Goal: Task Accomplishment & Management: Use online tool/utility

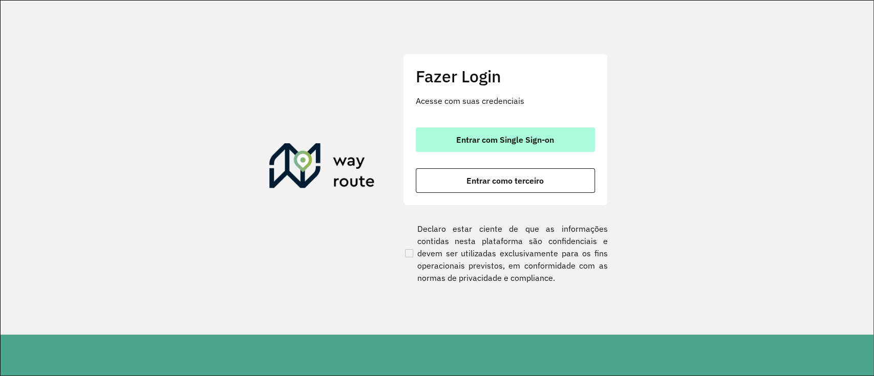
click at [465, 140] on span "Entrar com Single Sign-on" at bounding box center [505, 140] width 98 height 8
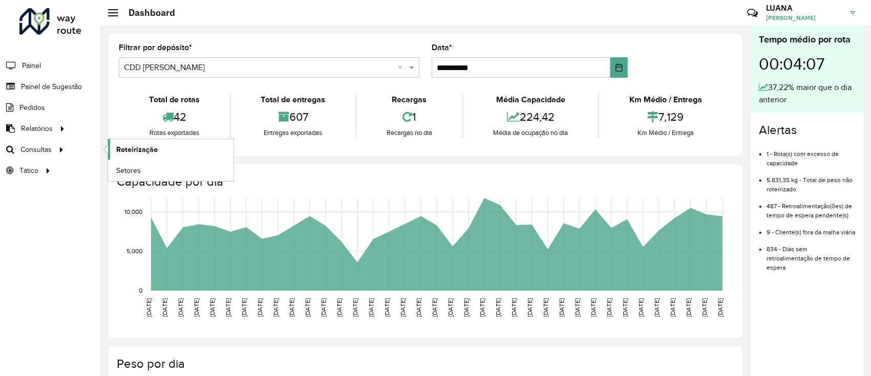
click at [125, 146] on span "Roteirização" at bounding box center [136, 149] width 41 height 11
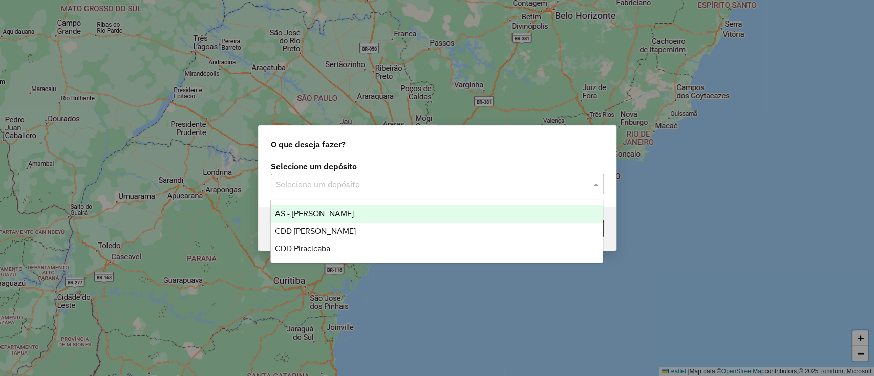
click at [419, 186] on input "text" at bounding box center [427, 185] width 302 height 12
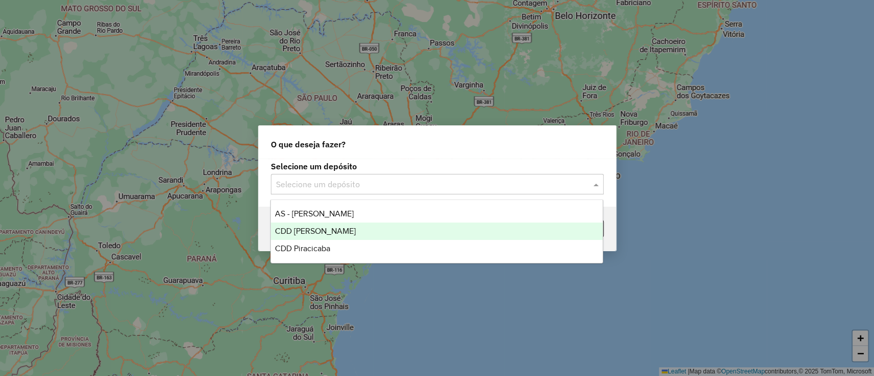
click at [343, 239] on div "CDD [PERSON_NAME]" at bounding box center [437, 231] width 332 height 17
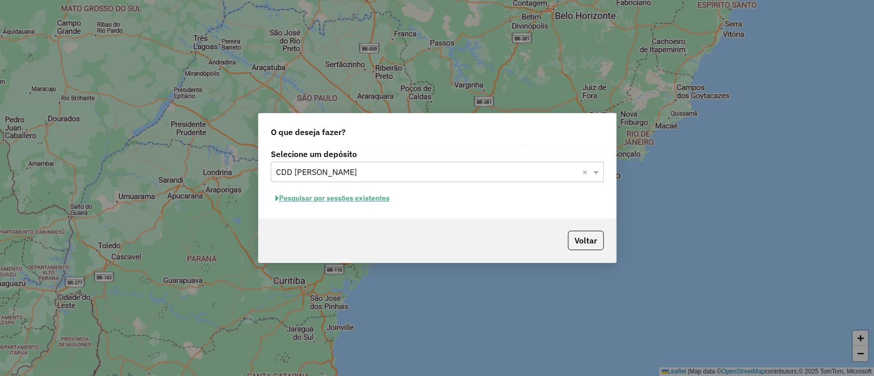
click at [324, 195] on button "Pesquisar por sessões existentes" at bounding box center [332, 198] width 123 height 16
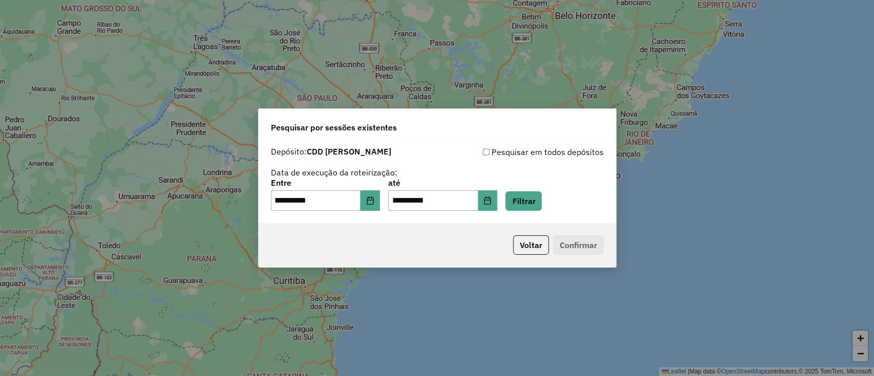
drag, startPoint x: 372, startPoint y: 165, endPoint x: 337, endPoint y: 162, distance: 35.5
click at [337, 162] on div "**********" at bounding box center [437, 178] width 333 height 65
click at [542, 198] on button "Filtrar" at bounding box center [523, 201] width 36 height 19
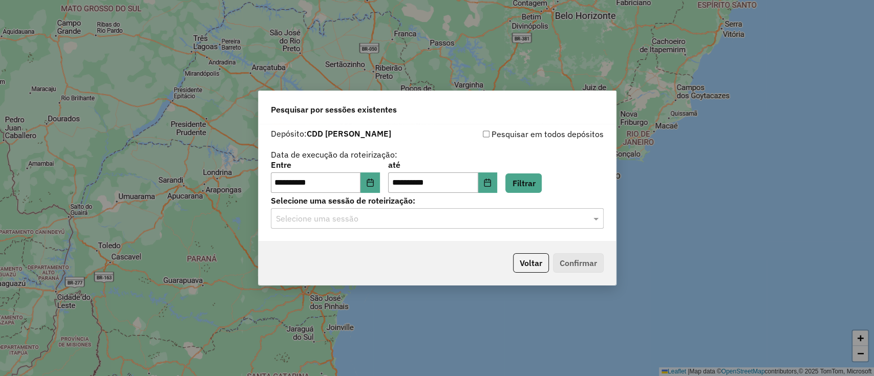
click at [504, 217] on input "text" at bounding box center [427, 219] width 302 height 12
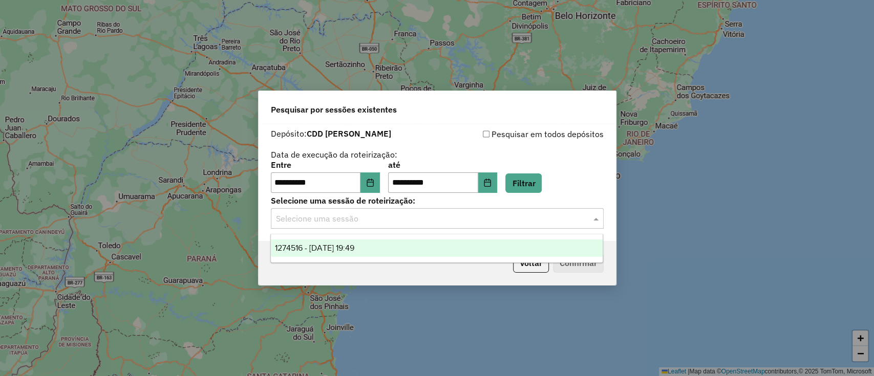
click at [448, 117] on div "Pesquisar por sessões existentes" at bounding box center [437, 107] width 357 height 33
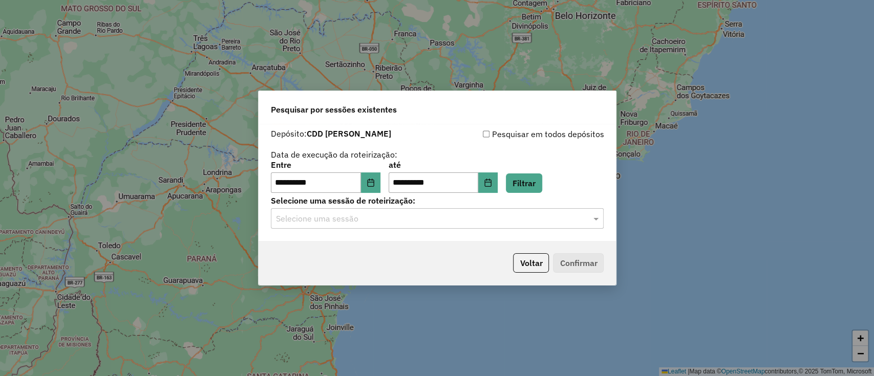
drag, startPoint x: 448, startPoint y: 117, endPoint x: 388, endPoint y: 115, distance: 59.4
click at [388, 115] on span "Pesquisar por sessões existentes" at bounding box center [334, 109] width 126 height 12
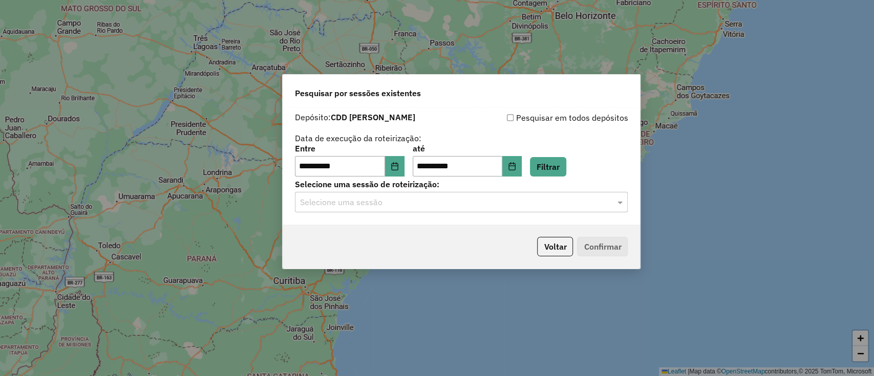
drag, startPoint x: 415, startPoint y: 113, endPoint x: 447, endPoint y: 96, distance: 35.5
click at [447, 96] on div "Pesquisar por sessões existentes" at bounding box center [461, 91] width 357 height 33
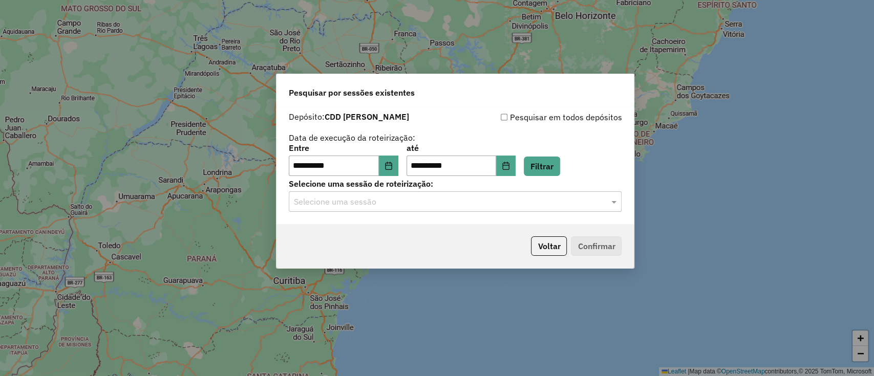
drag, startPoint x: 447, startPoint y: 96, endPoint x: 421, endPoint y: 92, distance: 25.9
click at [421, 92] on div "Pesquisar por sessões existentes" at bounding box center [455, 90] width 357 height 33
click at [469, 202] on input "text" at bounding box center [445, 202] width 302 height 12
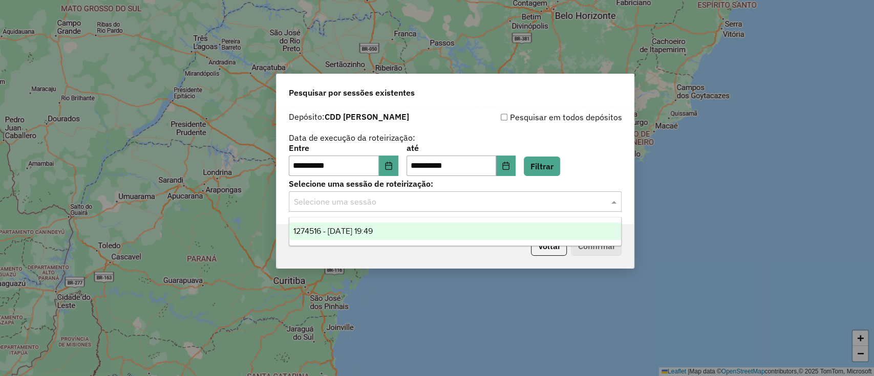
click at [419, 227] on div "1274516 - 12/09/2025 19:49" at bounding box center [455, 231] width 332 height 17
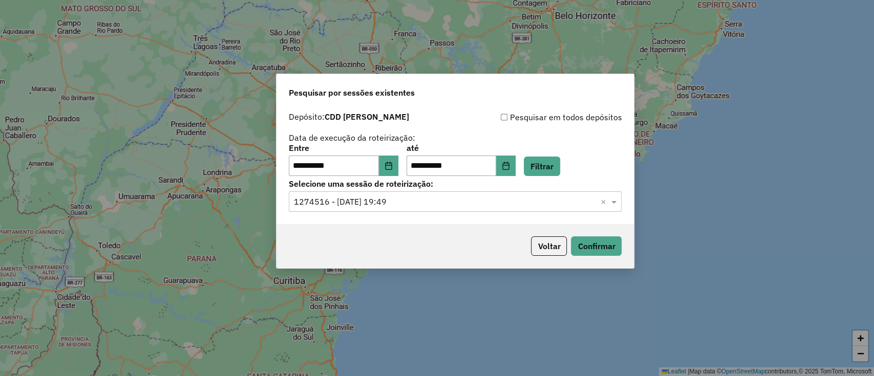
click at [605, 234] on div "Voltar Confirmar" at bounding box center [455, 246] width 357 height 44
click at [604, 246] on button "Confirmar" at bounding box center [596, 246] width 51 height 19
click at [453, 212] on div "**********" at bounding box center [455, 165] width 357 height 117
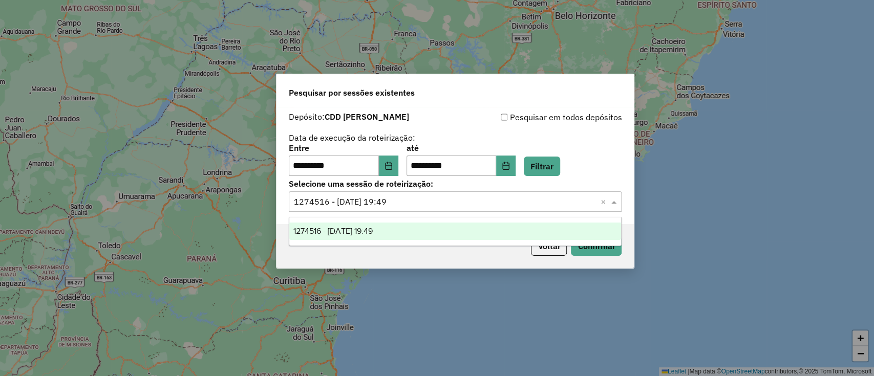
click at [468, 208] on div "Selecione uma sessão × 1274516 - 12/09/2025 19:49 ×" at bounding box center [455, 202] width 333 height 20
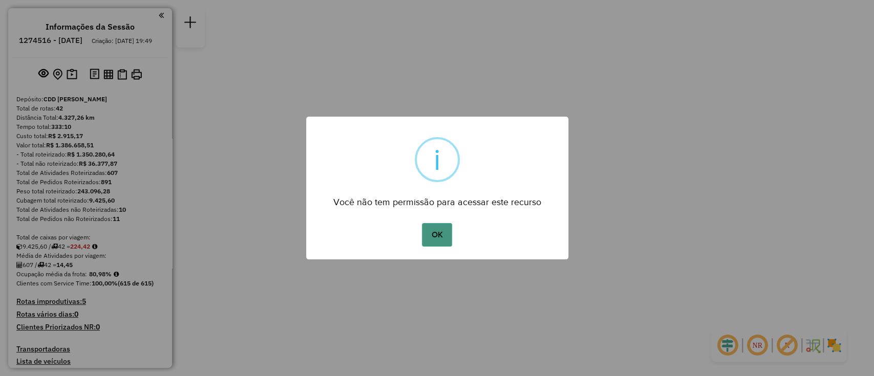
click at [445, 238] on button "OK" at bounding box center [437, 235] width 30 height 24
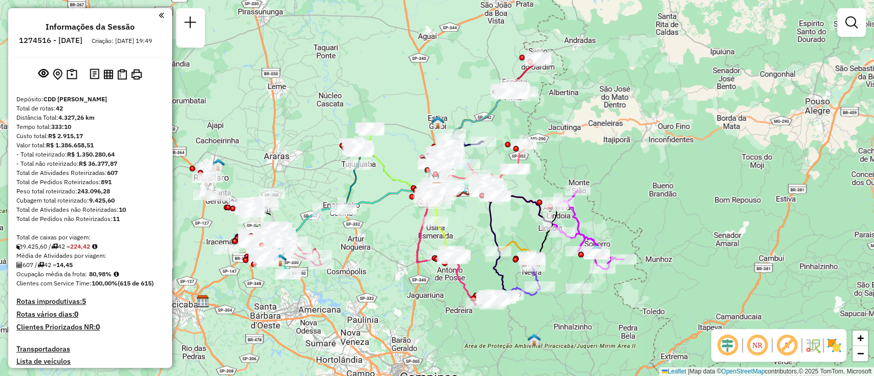
click at [724, 354] on em at bounding box center [727, 345] width 25 height 25
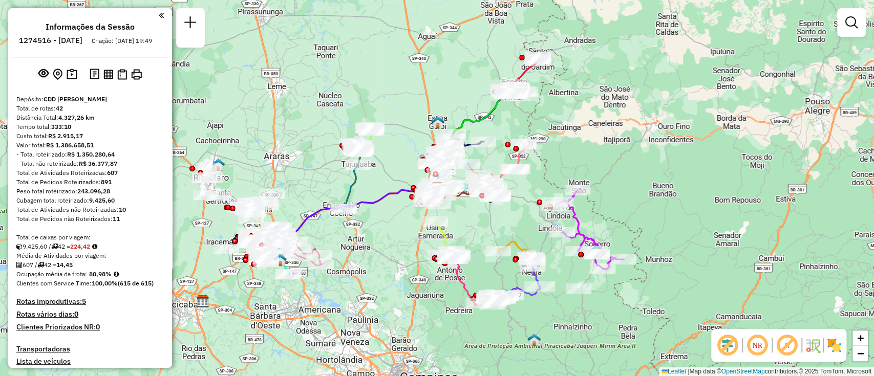
click at [786, 346] on em at bounding box center [787, 345] width 25 height 25
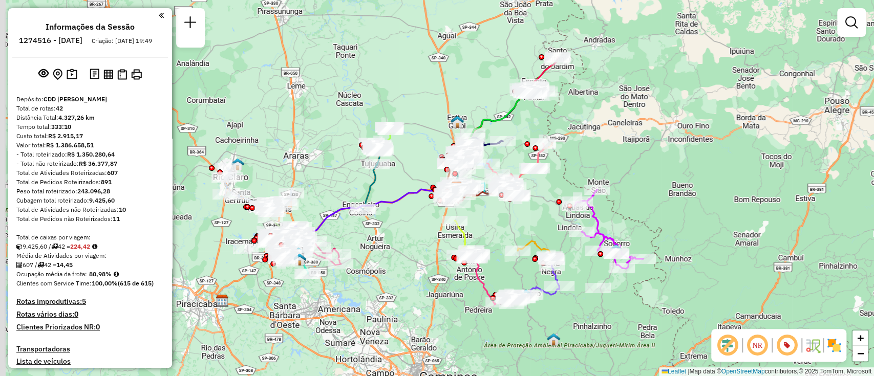
drag, startPoint x: 390, startPoint y: 309, endPoint x: 446, endPoint y: 301, distance: 56.4
click at [446, 301] on div "Janela de atendimento Grade de atendimento Capacidade Transportadoras Veículos …" at bounding box center [437, 188] width 874 height 376
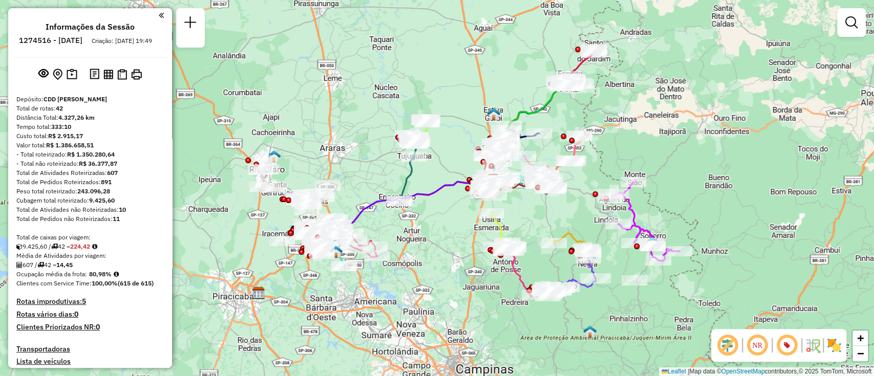
click at [407, 311] on div "Janela de atendimento Grade de atendimento Capacidade Transportadoras Veículos …" at bounding box center [437, 188] width 874 height 376
drag, startPoint x: 61, startPoint y: 150, endPoint x: 45, endPoint y: 167, distance: 24.3
click at [45, 159] on div "- Total roteirizado: R$ 1.350.280,64" at bounding box center [89, 154] width 147 height 9
drag, startPoint x: 45, startPoint y: 167, endPoint x: 37, endPoint y: 171, distance: 8.8
click at [37, 168] on div "- Total não roteirizado: R$ 36.377,87" at bounding box center [89, 163] width 147 height 9
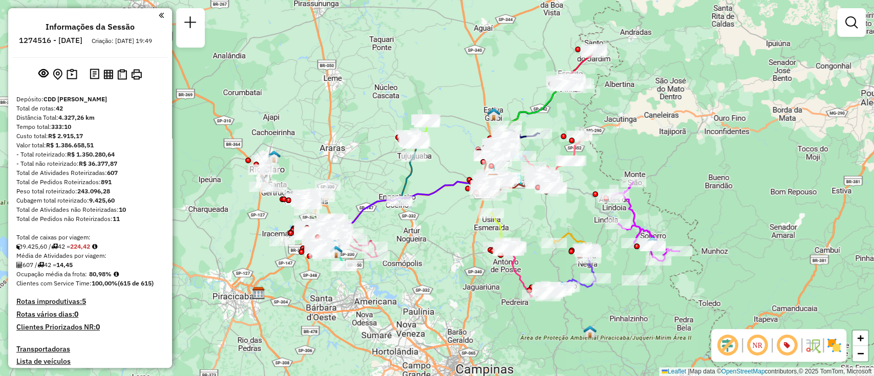
drag, startPoint x: 57, startPoint y: 172, endPoint x: 45, endPoint y: 175, distance: 12.8
click at [45, 168] on div "- Total não roteirizado: R$ 36.377,87" at bounding box center [89, 163] width 147 height 9
drag, startPoint x: 91, startPoint y: 176, endPoint x: 61, endPoint y: 190, distance: 32.5
click at [61, 187] on div "Total de Pedidos Roteirizados: 891" at bounding box center [89, 182] width 147 height 9
click at [761, 338] on em at bounding box center [757, 345] width 25 height 25
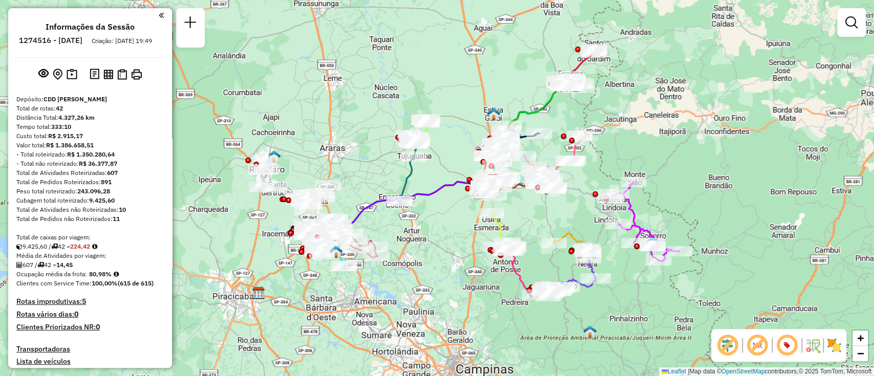
click at [761, 338] on em at bounding box center [757, 345] width 25 height 25
click at [761, 346] on em at bounding box center [757, 345] width 25 height 25
click at [788, 348] on em at bounding box center [787, 345] width 25 height 25
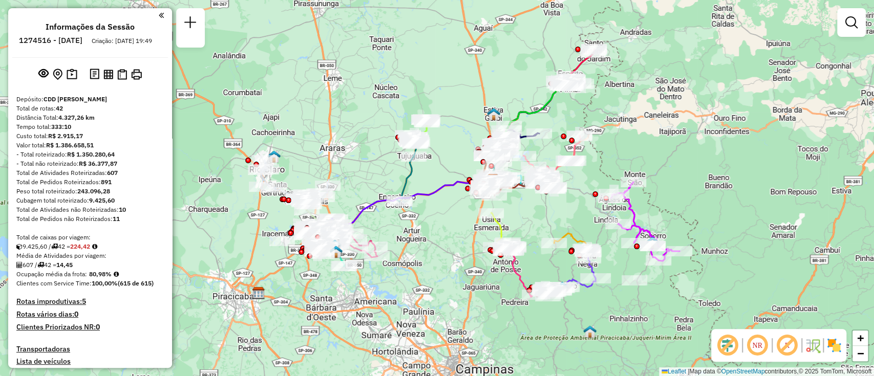
drag, startPoint x: 115, startPoint y: 174, endPoint x: 84, endPoint y: 173, distance: 30.7
click at [84, 167] on strong "R$ 36.377,87" at bounding box center [98, 164] width 38 height 8
click at [787, 341] on em at bounding box center [787, 345] width 25 height 25
click at [350, 147] on div "Janela de atendimento Grade de atendimento Capacidade Transportadoras Veículos …" at bounding box center [437, 188] width 874 height 376
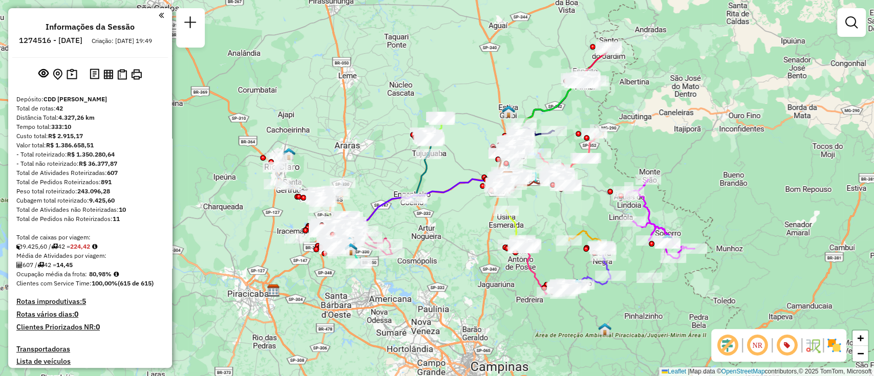
drag, startPoint x: 328, startPoint y: 153, endPoint x: 343, endPoint y: 150, distance: 15.1
click at [343, 150] on div "Janela de atendimento Grade de atendimento Capacidade Transportadoras Veículos …" at bounding box center [437, 188] width 874 height 376
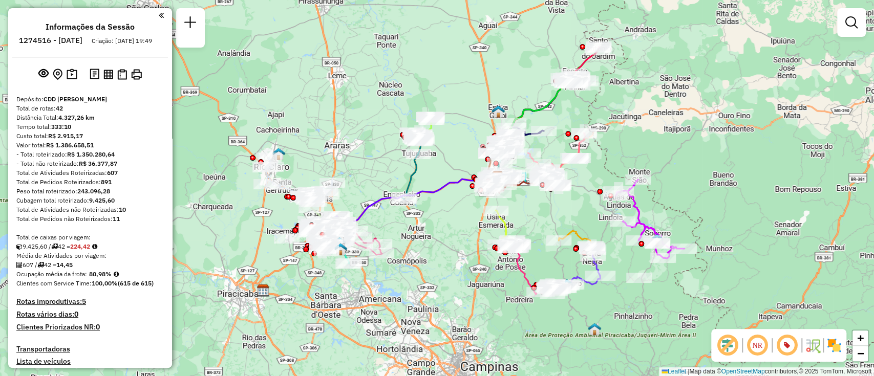
drag, startPoint x: 342, startPoint y: 153, endPoint x: 324, endPoint y: 154, distance: 18.0
click at [324, 154] on div "Janela de atendimento Grade de atendimento Capacidade Transportadoras Veículos …" at bounding box center [437, 188] width 874 height 376
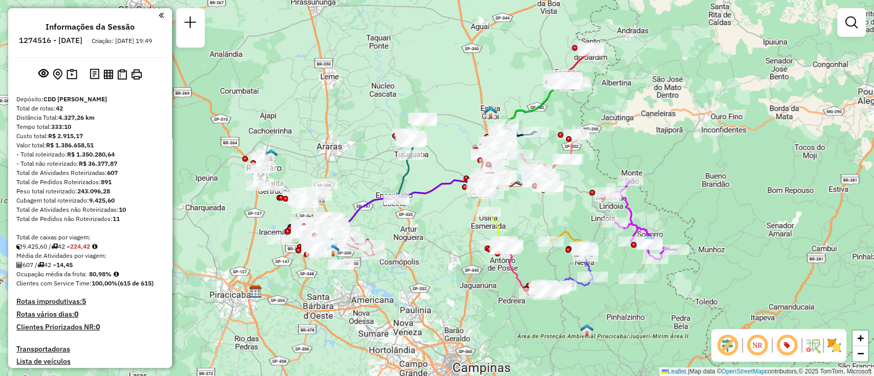
click at [340, 154] on div "Janela de atendimento Grade de atendimento Capacidade Transportadoras Veículos …" at bounding box center [437, 188] width 874 height 376
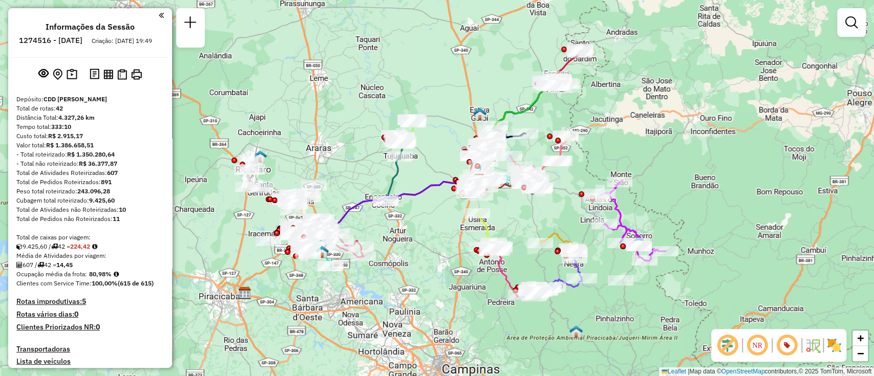
drag, startPoint x: 319, startPoint y: 154, endPoint x: 308, endPoint y: 156, distance: 10.9
click at [308, 156] on div "Janela de atendimento Grade de atendimento Capacidade Transportadoras Veículos …" at bounding box center [437, 188] width 874 height 376
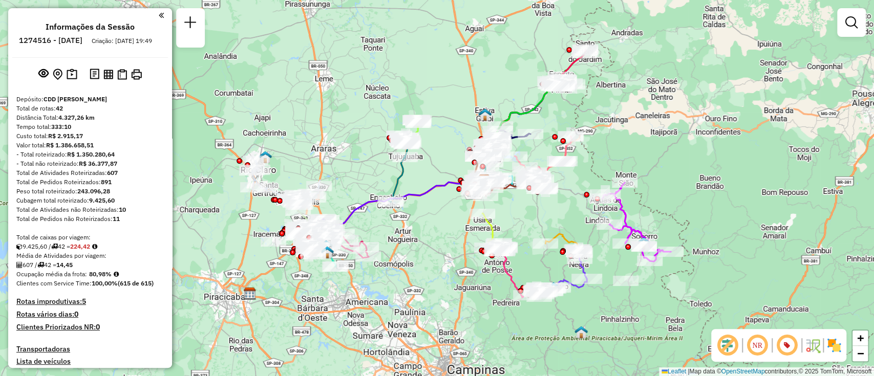
drag, startPoint x: 308, startPoint y: 156, endPoint x: 322, endPoint y: 156, distance: 13.3
click at [322, 156] on div "Janela de atendimento Grade de atendimento Capacidade Transportadoras Veículos …" at bounding box center [437, 188] width 874 height 376
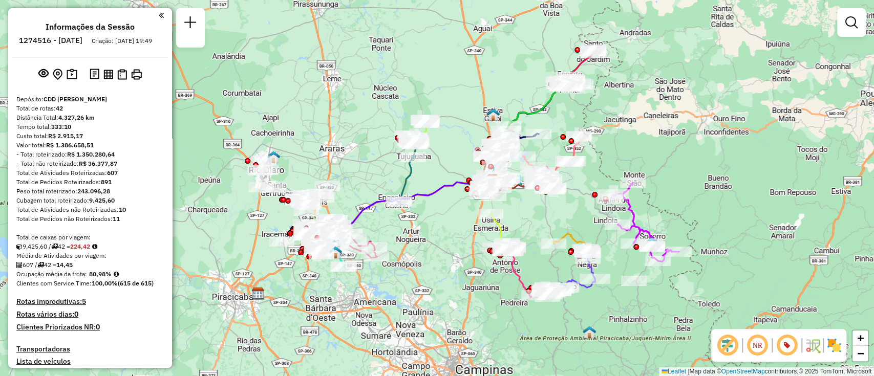
scroll to position [205, 0]
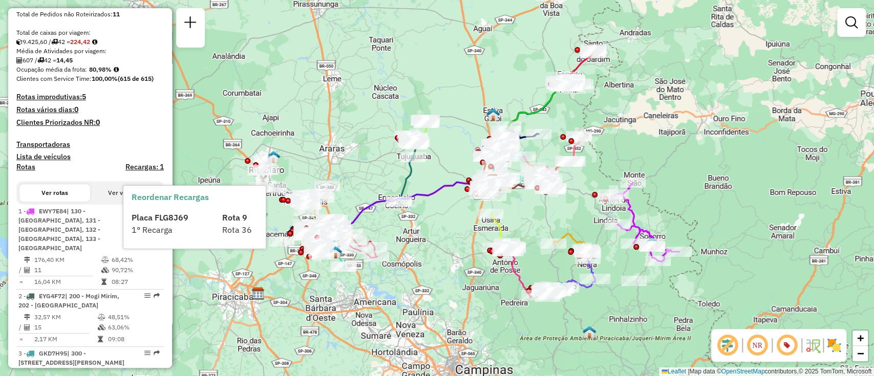
click at [108, 82] on strong "100,00%" at bounding box center [105, 79] width 26 height 8
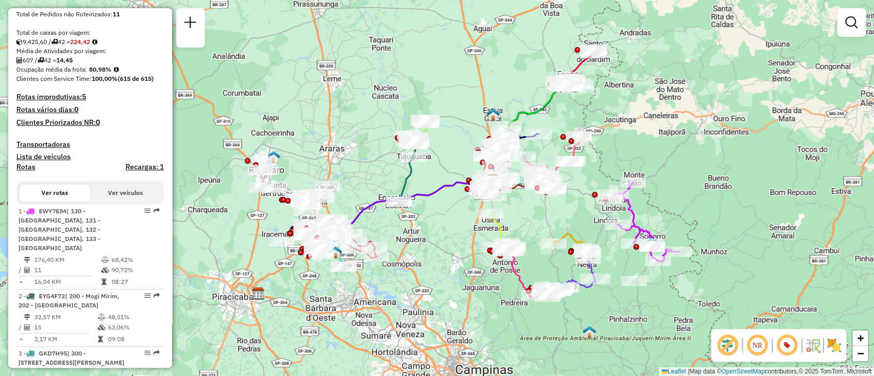
click at [94, 82] on strong "100,00%" at bounding box center [105, 79] width 26 height 8
click at [101, 101] on h4 "Rotas improdutivas: 5" at bounding box center [89, 97] width 147 height 9
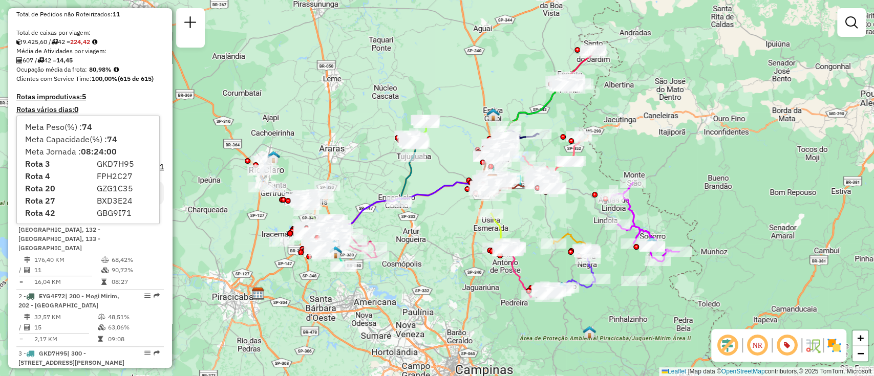
drag, startPoint x: 101, startPoint y: 105, endPoint x: 67, endPoint y: 50, distance: 65.5
click at [67, 47] on div "9.425,60 / 42 = 224,42" at bounding box center [89, 41] width 147 height 9
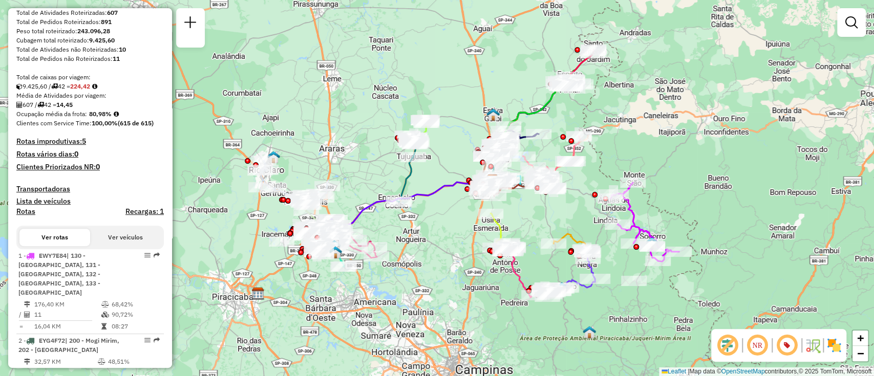
scroll to position [0, 0]
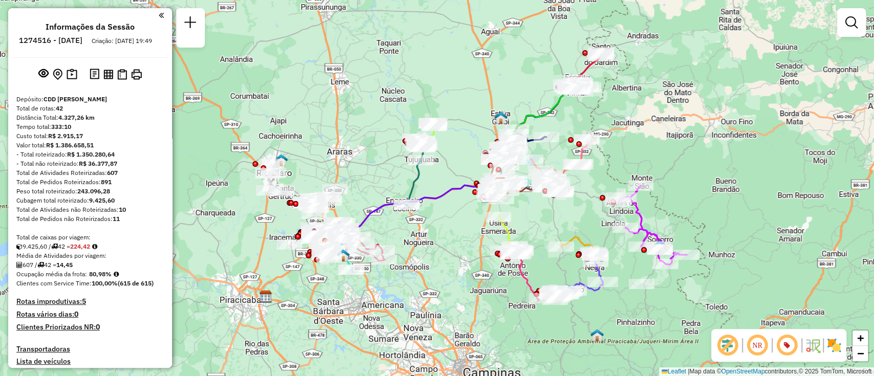
drag, startPoint x: 410, startPoint y: 322, endPoint x: 418, endPoint y: 325, distance: 8.3
click at [418, 325] on div "Janela de atendimento Grade de atendimento Capacidade Transportadoras Veículos …" at bounding box center [437, 188] width 874 height 376
drag, startPoint x: 390, startPoint y: 102, endPoint x: 402, endPoint y: 104, distance: 12.0
click at [402, 104] on div "Janela de atendimento Grade de atendimento Capacidade Transportadoras Veículos …" at bounding box center [437, 188] width 874 height 376
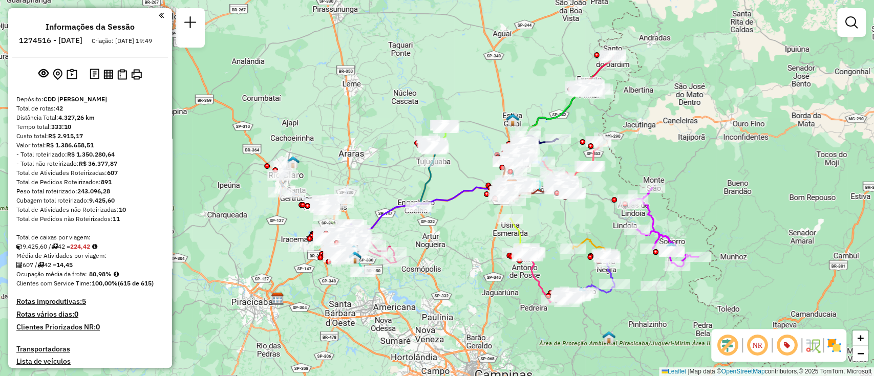
drag, startPoint x: 375, startPoint y: 109, endPoint x: 365, endPoint y: 111, distance: 10.4
click at [365, 111] on div "Janela de atendimento Grade de atendimento Capacidade Transportadoras Veículos …" at bounding box center [437, 188] width 874 height 376
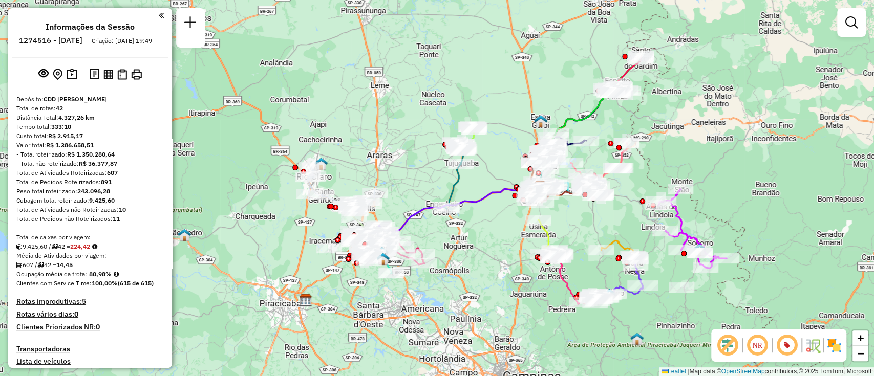
drag, startPoint x: 405, startPoint y: 79, endPoint x: 443, endPoint y: 78, distance: 38.4
click at [443, 78] on div "Janela de atendimento Grade de atendimento Capacidade Transportadoras Veículos …" at bounding box center [437, 188] width 874 height 376
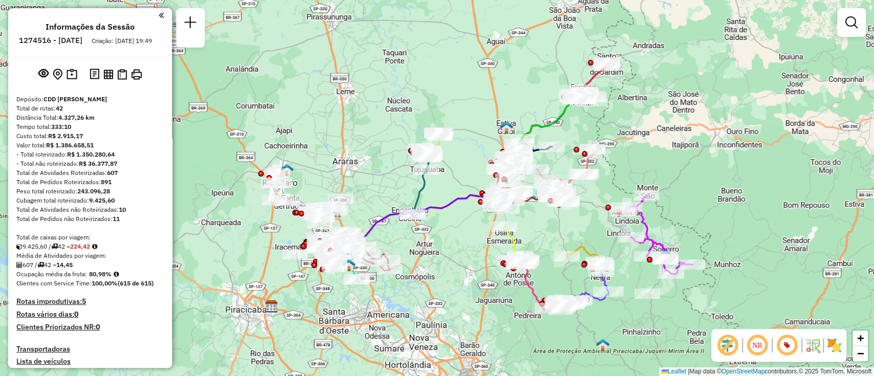
drag, startPoint x: 406, startPoint y: 84, endPoint x: 373, endPoint y: 90, distance: 32.8
click at [373, 90] on div "Janela de atendimento Grade de atendimento Capacidade Transportadoras Veículos …" at bounding box center [437, 188] width 874 height 376
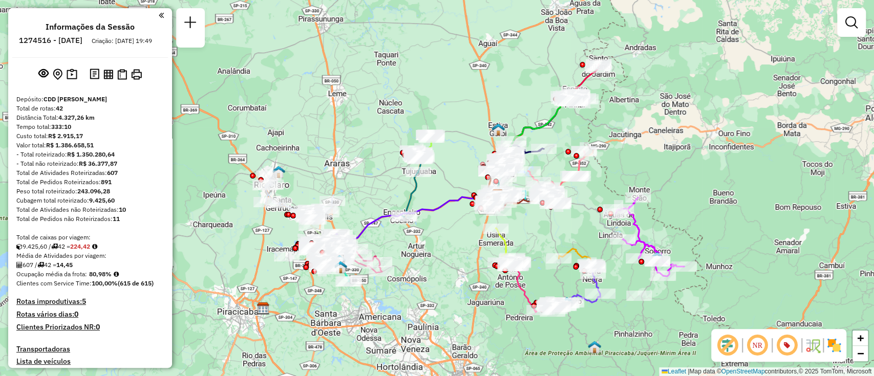
drag, startPoint x: 349, startPoint y: 96, endPoint x: 340, endPoint y: 98, distance: 9.4
click at [340, 98] on div "Janela de atendimento Grade de atendimento Capacidade Transportadoras Veículos …" at bounding box center [437, 188] width 874 height 376
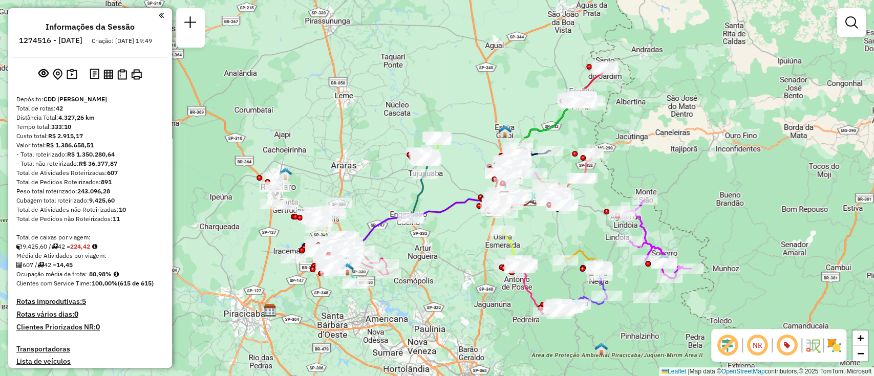
drag, startPoint x: 400, startPoint y: 73, endPoint x: 412, endPoint y: 75, distance: 12.0
click at [412, 75] on div "Janela de atendimento Grade de atendimento Capacidade Transportadoras Veículos …" at bounding box center [437, 188] width 874 height 376
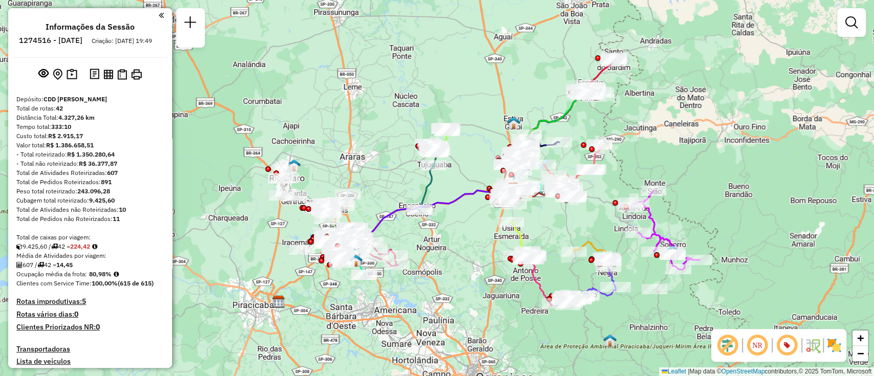
drag, startPoint x: 384, startPoint y: 84, endPoint x: 388, endPoint y: 75, distance: 9.8
click at [388, 75] on div "Janela de atendimento Grade de atendimento Capacidade Transportadoras Veículos …" at bounding box center [437, 188] width 874 height 376
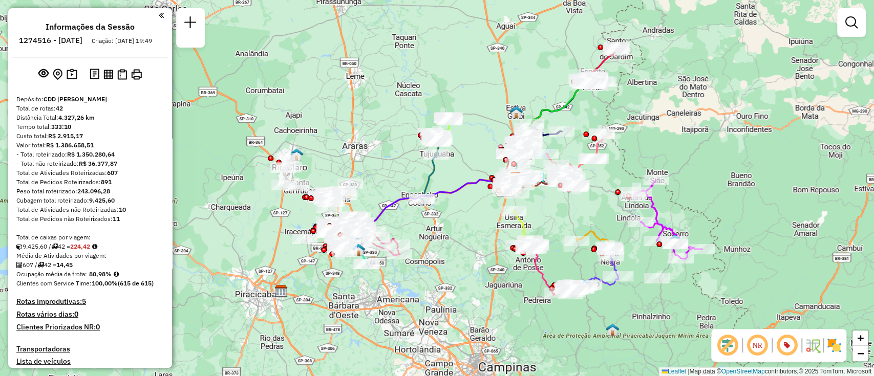
drag, startPoint x: 435, startPoint y: 338, endPoint x: 438, endPoint y: 327, distance: 11.1
click at [438, 327] on div "Janela de atendimento Grade de atendimento Capacidade Transportadoras Veículos …" at bounding box center [437, 188] width 874 height 376
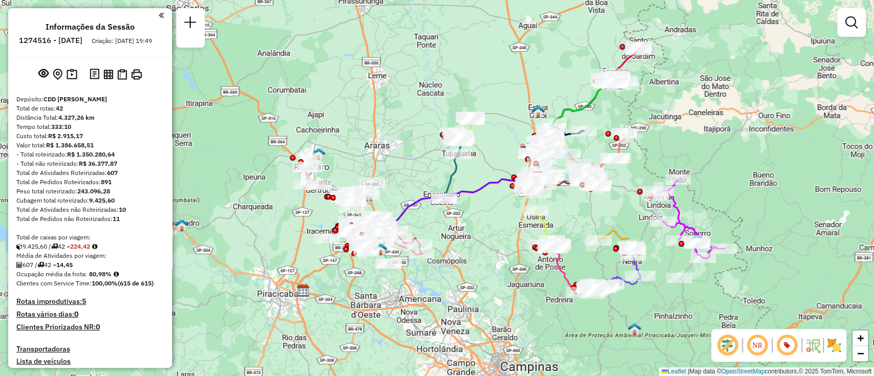
drag, startPoint x: 345, startPoint y: 150, endPoint x: 373, endPoint y: 150, distance: 28.2
click at [373, 150] on div "Janela de atendimento Grade de atendimento Capacidade Transportadoras Veículos …" at bounding box center [437, 188] width 874 height 376
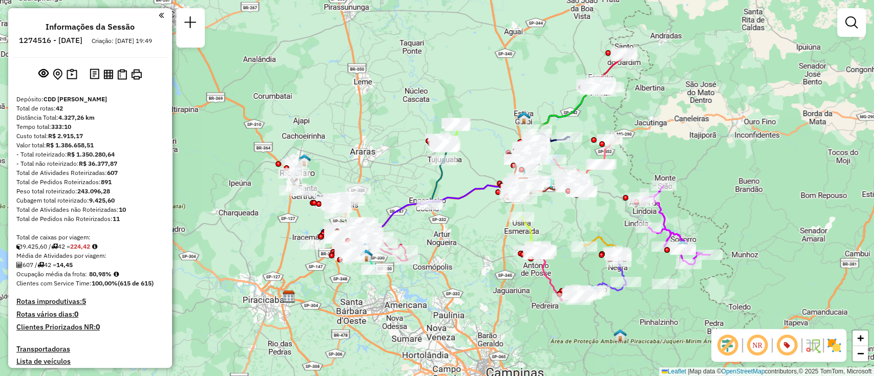
drag, startPoint x: 422, startPoint y: 157, endPoint x: 374, endPoint y: 165, distance: 48.7
click at [374, 165] on div "Janela de atendimento Grade de atendimento Capacidade Transportadoras Veículos …" at bounding box center [437, 188] width 874 height 376
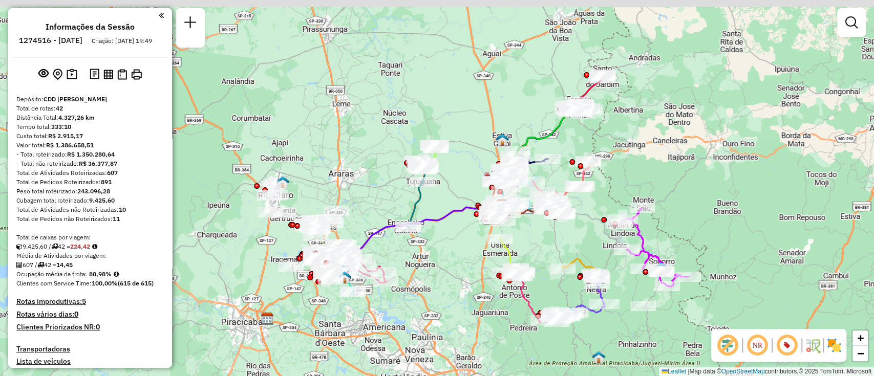
drag, startPoint x: 344, startPoint y: 165, endPoint x: 329, endPoint y: 185, distance: 25.3
click at [329, 185] on div "Janela de atendimento Grade de atendimento Capacidade Transportadoras Veículos …" at bounding box center [437, 188] width 874 height 376
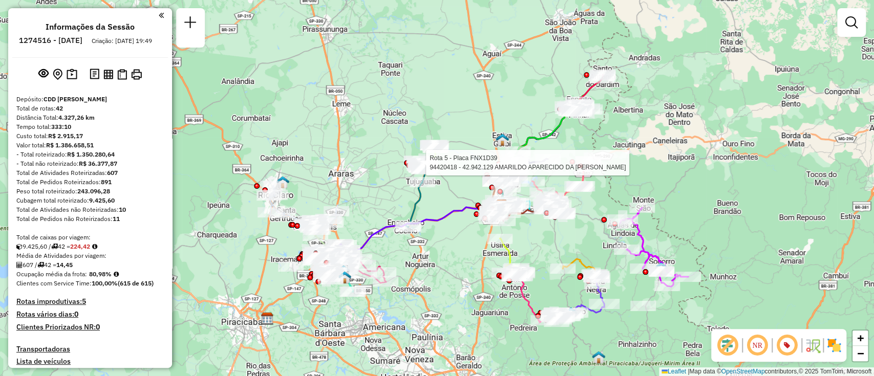
select select "**********"
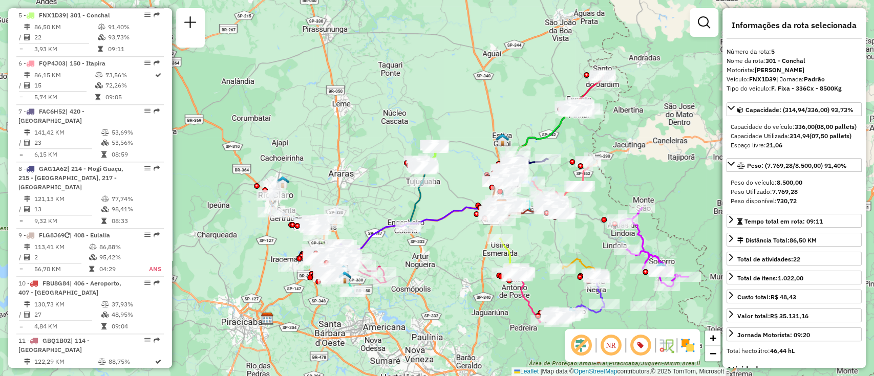
click at [363, 151] on div "Rota 5 - Placa FNX1D39 94420418 - 42.942.129 AMARILDO APARECIDO DA COSTA Janela…" at bounding box center [437, 188] width 874 height 376
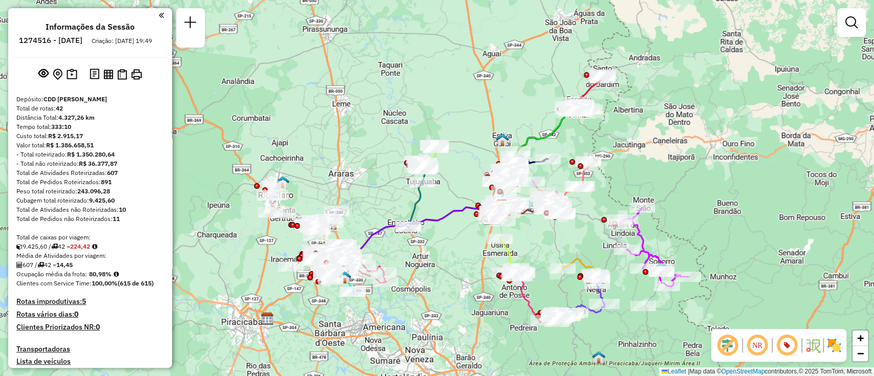
click at [512, 108] on div "Janela de atendimento Grade de atendimento Capacidade Transportadoras Veículos …" at bounding box center [437, 188] width 874 height 376
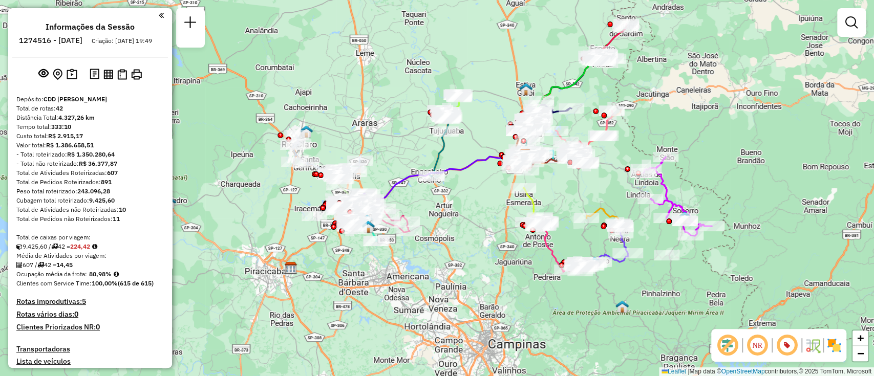
drag, startPoint x: 466, startPoint y: 114, endPoint x: 493, endPoint y: 55, distance: 64.8
click at [493, 55] on div "Janela de atendimento Grade de atendimento Capacidade Transportadoras Veículos …" at bounding box center [437, 188] width 874 height 376
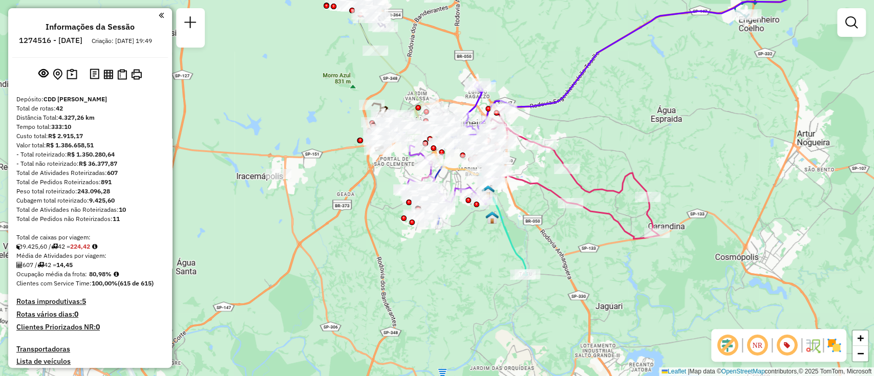
drag, startPoint x: 245, startPoint y: 181, endPoint x: 363, endPoint y: 179, distance: 118.3
click at [363, 179] on div "Janela de atendimento Grade de atendimento Capacidade Transportadoras Veículos …" at bounding box center [437, 188] width 874 height 376
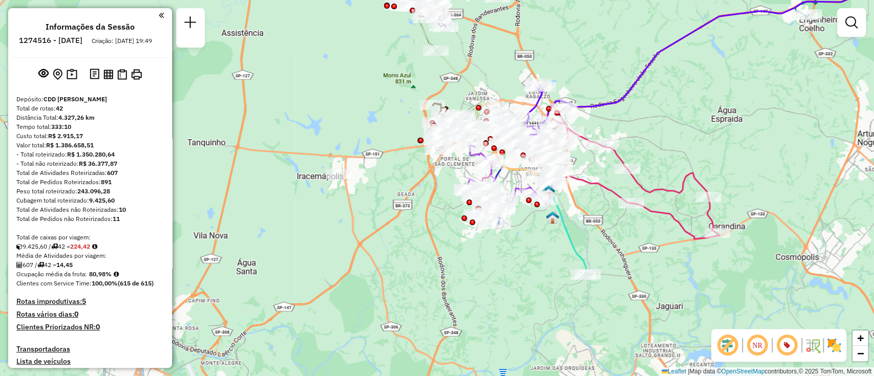
click at [334, 179] on div at bounding box center [339, 174] width 26 height 10
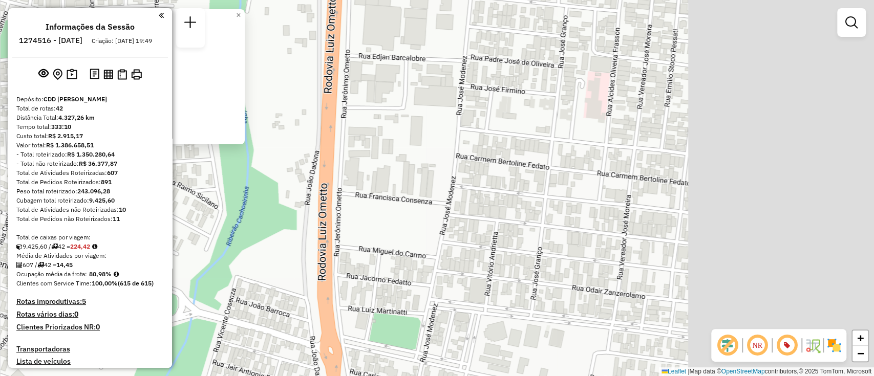
drag, startPoint x: 769, startPoint y: 240, endPoint x: 331, endPoint y: 201, distance: 439.5
click at [332, 201] on div "Atividade não roteirizada 94400240 - SUP SAO JORGE Endereço: ANTONIO GUARINO DO…" at bounding box center [437, 188] width 874 height 376
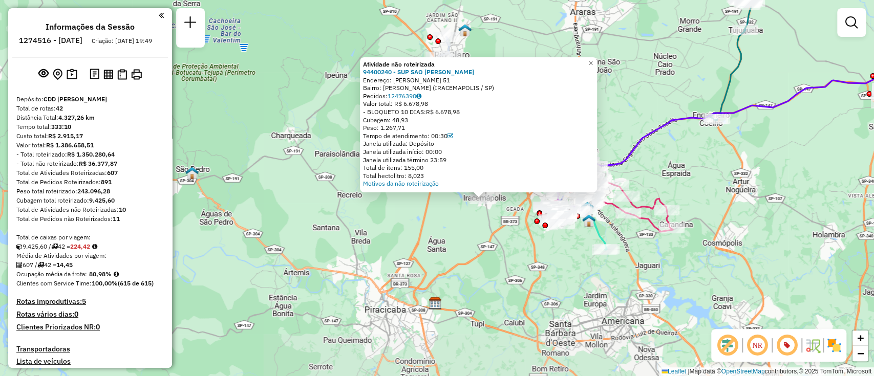
click at [522, 259] on div "Atividade não roteirizada 94400240 - SUP SAO JORGE Endereço: ANTONIO GUARINO DO…" at bounding box center [437, 188] width 874 height 376
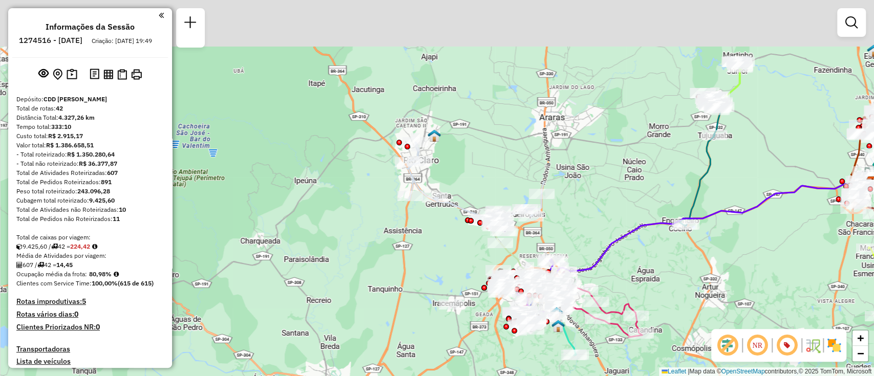
drag, startPoint x: 502, startPoint y: 294, endPoint x: 476, endPoint y: 391, distance: 100.4
click at [476, 376] on html "Aguarde... Pop-up bloqueado! Seu navegador bloqueou automáticamente a abertura …" at bounding box center [437, 188] width 874 height 376
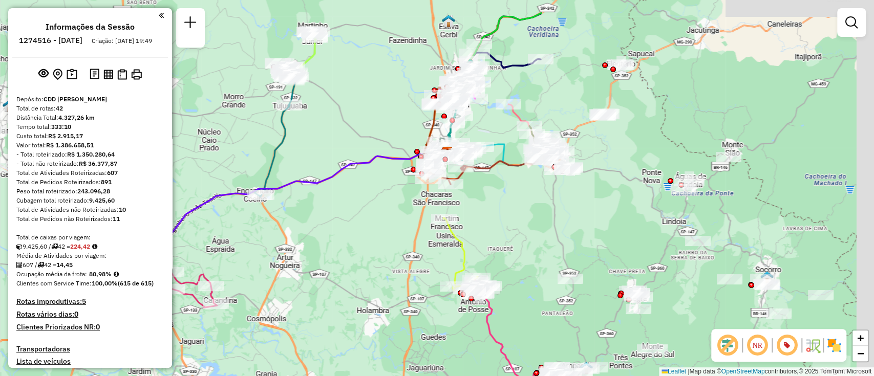
drag, startPoint x: 687, startPoint y: 290, endPoint x: 266, endPoint y: 252, distance: 422.1
click at [266, 252] on div "Janela de atendimento Grade de atendimento Capacidade Transportadoras Veículos …" at bounding box center [437, 188] width 874 height 376
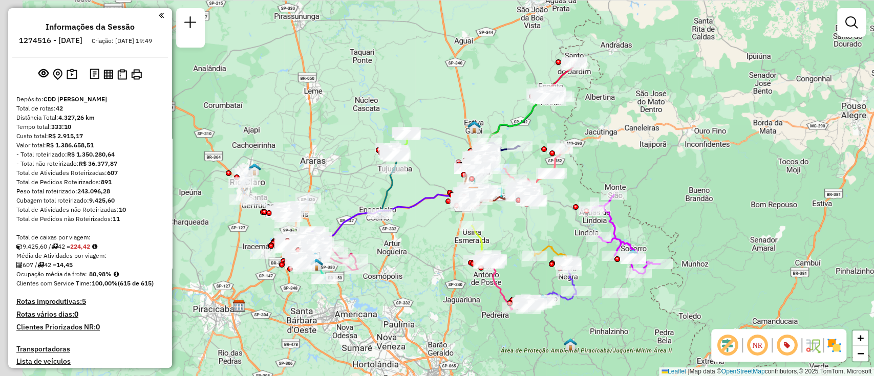
drag, startPoint x: 385, startPoint y: 227, endPoint x: 418, endPoint y: 255, distance: 43.6
click at [418, 255] on div "Janela de atendimento Grade de atendimento Capacidade Transportadoras Veículos …" at bounding box center [437, 188] width 874 height 376
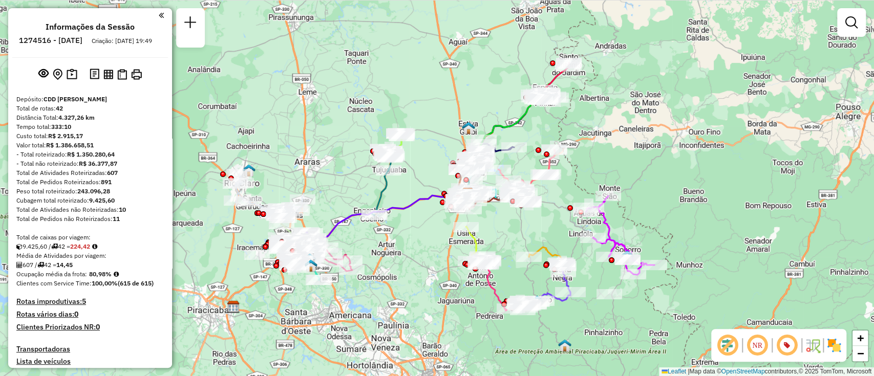
drag, startPoint x: 404, startPoint y: 251, endPoint x: 396, endPoint y: 251, distance: 7.7
click at [396, 251] on div "Janela de atendimento Grade de atendimento Capacidade Transportadoras Veículos …" at bounding box center [437, 188] width 874 height 376
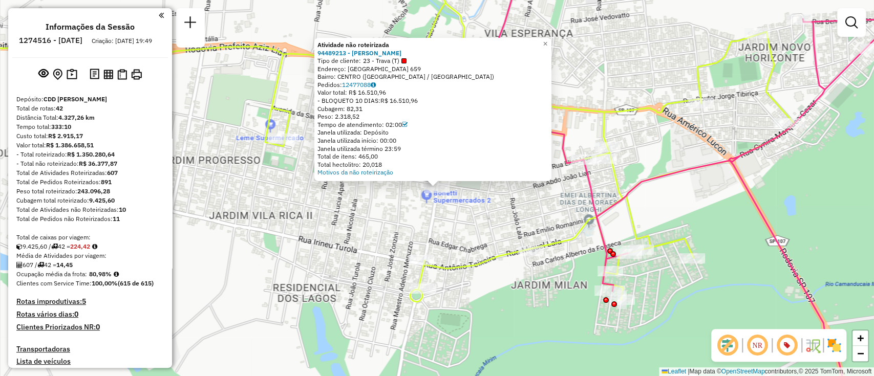
click at [324, 209] on div "Atividade não roteirizada 94489213 - SUP BONETTI Tipo de cliente: 23 - Trava (T…" at bounding box center [437, 188] width 874 height 376
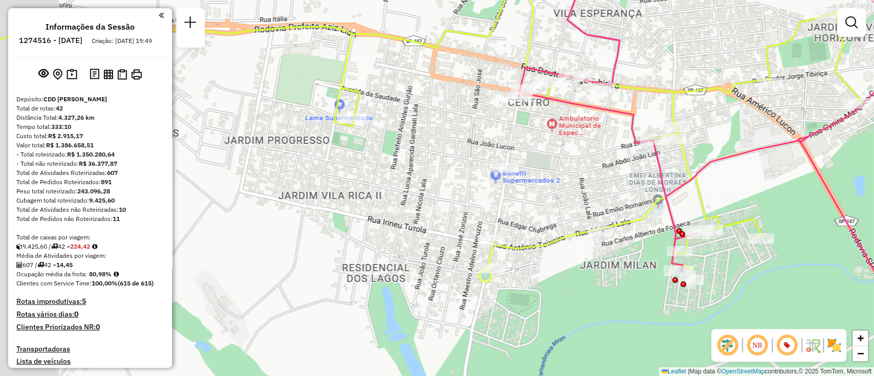
drag, startPoint x: 296, startPoint y: 224, endPoint x: 453, endPoint y: 179, distance: 162.6
click at [451, 179] on div "Janela de atendimento Grade de atendimento Capacidade Transportadoras Veículos …" at bounding box center [437, 188] width 874 height 376
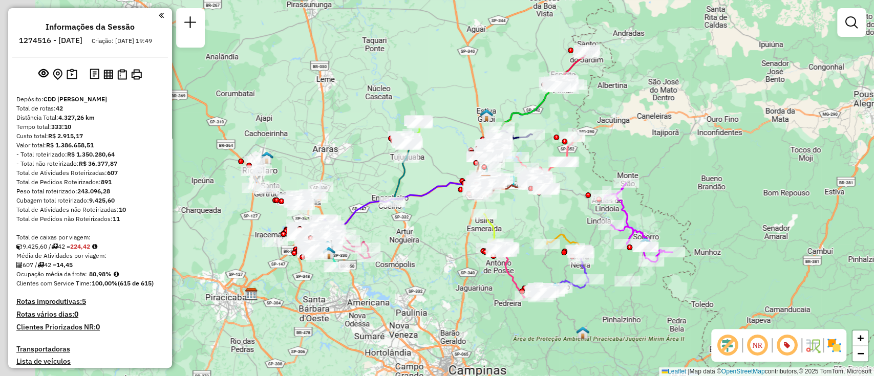
drag, startPoint x: 426, startPoint y: 224, endPoint x: 470, endPoint y: 273, distance: 65.6
click at [466, 291] on div "Janela de atendimento Grade de atendimento Capacidade Transportadoras Veículos …" at bounding box center [437, 188] width 874 height 376
